Goal: Information Seeking & Learning: Learn about a topic

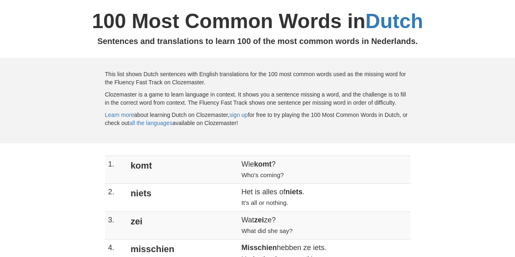
scroll to position [81, 0]
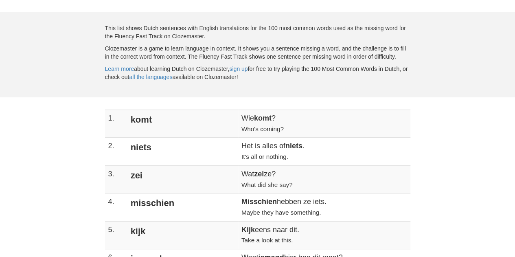
drag, startPoint x: 185, startPoint y: 118, endPoint x: 196, endPoint y: 117, distance: 10.6
click at [238, 117] on td "Wie komt ? Who's coming?" at bounding box center [324, 124] width 172 height 28
click at [254, 117] on strong "komt" at bounding box center [262, 118] width 17 height 8
drag, startPoint x: 187, startPoint y: 145, endPoint x: 253, endPoint y: 145, distance: 66.3
click at [253, 145] on td "Het is alles of niets . It's all or nothing." at bounding box center [324, 151] width 172 height 28
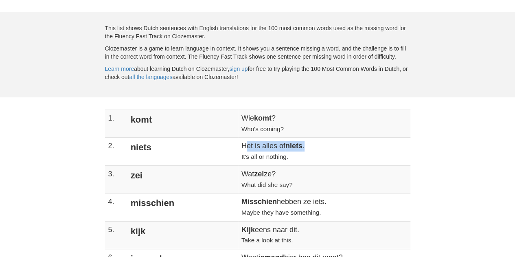
click at [238, 146] on td "Het is alles of niets . It's all or nothing." at bounding box center [324, 151] width 172 height 28
drag, startPoint x: 192, startPoint y: 145, endPoint x: 205, endPoint y: 145, distance: 13.4
click at [238, 145] on td "Het is alles of niets . It's all or nothing." at bounding box center [324, 151] width 172 height 28
drag, startPoint x: 234, startPoint y: 146, endPoint x: 255, endPoint y: 146, distance: 22.0
click at [255, 146] on td "Het is alles of niets . It's all or nothing." at bounding box center [324, 151] width 172 height 28
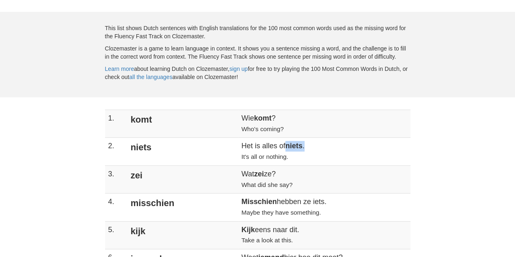
click at [148, 177] on td "zei" at bounding box center [182, 179] width 112 height 28
drag, startPoint x: 203, startPoint y: 174, endPoint x: 229, endPoint y: 172, distance: 26.9
click at [238, 172] on td "Wat zei ze? What did she say?" at bounding box center [324, 179] width 172 height 28
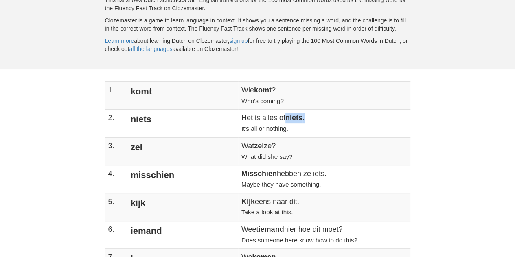
scroll to position [122, 0]
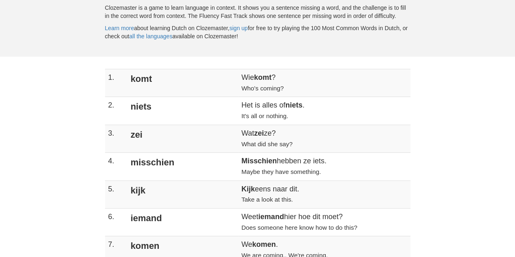
click at [241, 141] on small "What did she say?" at bounding box center [266, 143] width 51 height 7
drag, startPoint x: 207, startPoint y: 143, endPoint x: 242, endPoint y: 142, distance: 34.6
click at [242, 142] on td "Wat zei ze? What did she say?" at bounding box center [324, 138] width 172 height 28
click at [241, 141] on small "What did she say?" at bounding box center [266, 143] width 51 height 7
drag, startPoint x: 143, startPoint y: 165, endPoint x: 178, endPoint y: 163, distance: 35.0
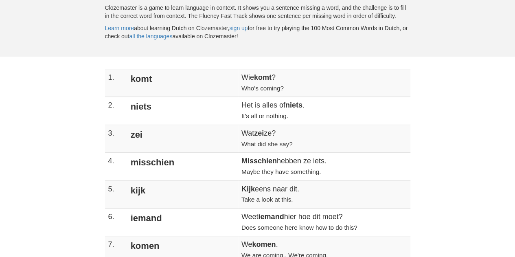
click at [178, 163] on td "misschien" at bounding box center [182, 167] width 112 height 28
drag, startPoint x: 244, startPoint y: 159, endPoint x: 256, endPoint y: 159, distance: 11.8
click at [256, 159] on td "Misschien hebben ze iets. Maybe they have something." at bounding box center [324, 167] width 172 height 28
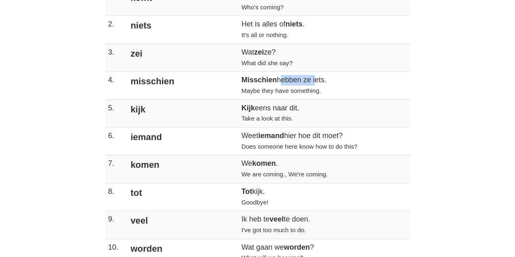
scroll to position [203, 0]
